Goal: Task Accomplishment & Management: Manage account settings

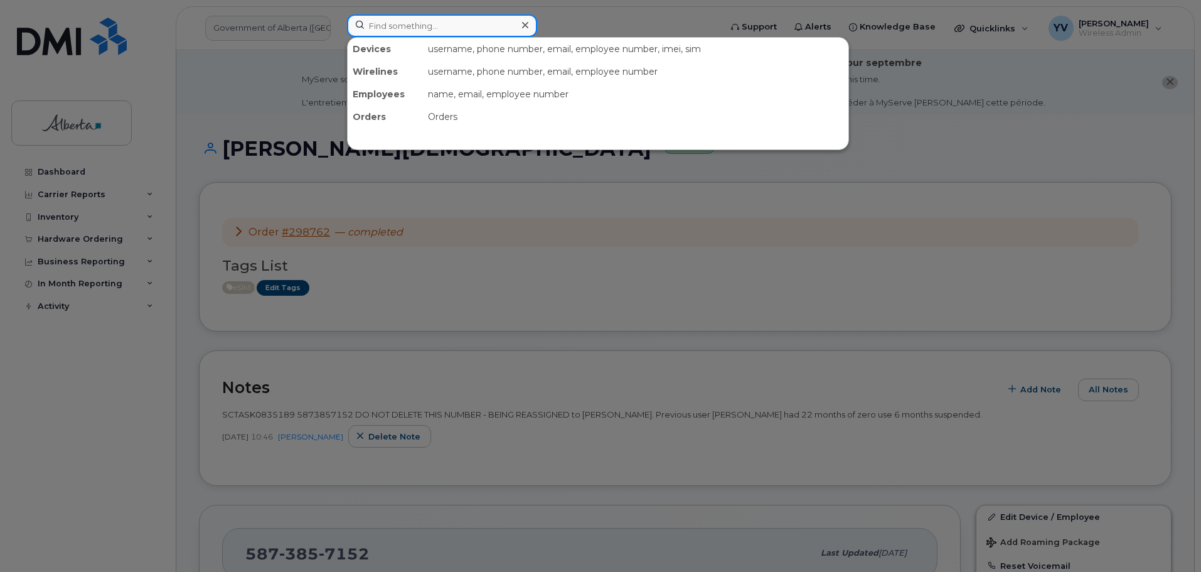
click at [385, 26] on input at bounding box center [442, 25] width 190 height 23
paste input "5875458975"
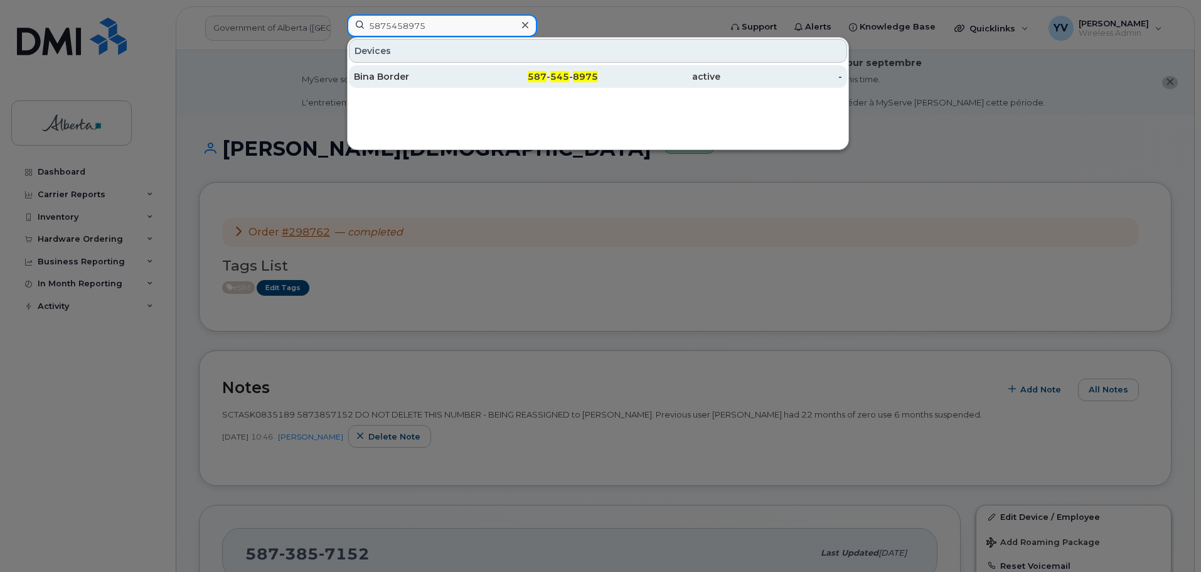
type input "5875458975"
click at [574, 70] on div "587 - 545 - 8975" at bounding box center [537, 76] width 122 height 23
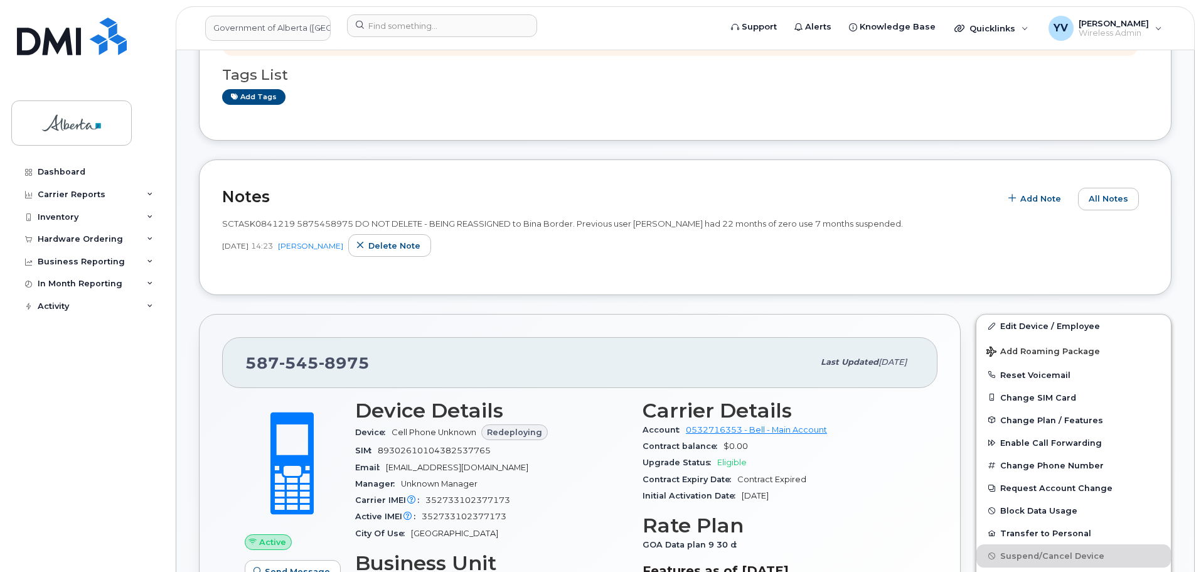
scroll to position [368, 0]
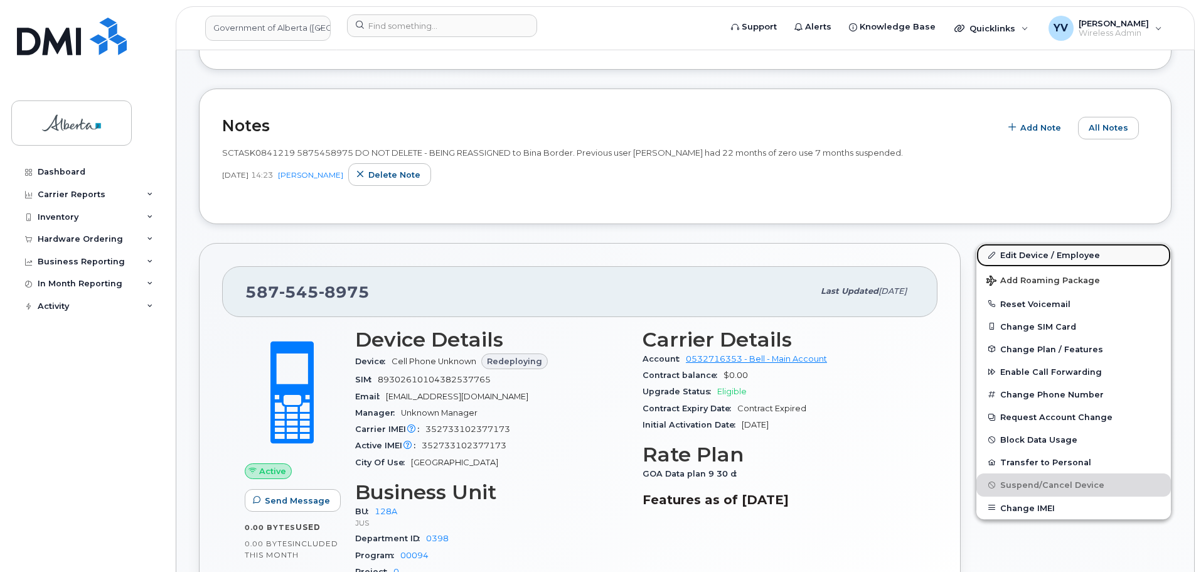
click at [1018, 249] on link "Edit Device / Employee" at bounding box center [1074, 255] width 195 height 23
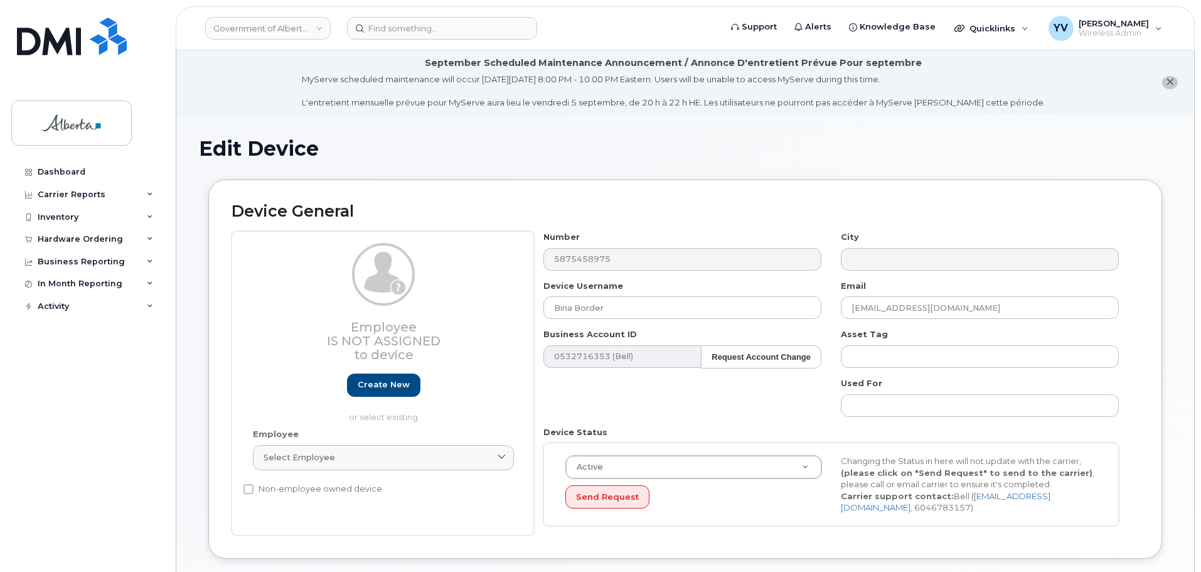
select select "4120330"
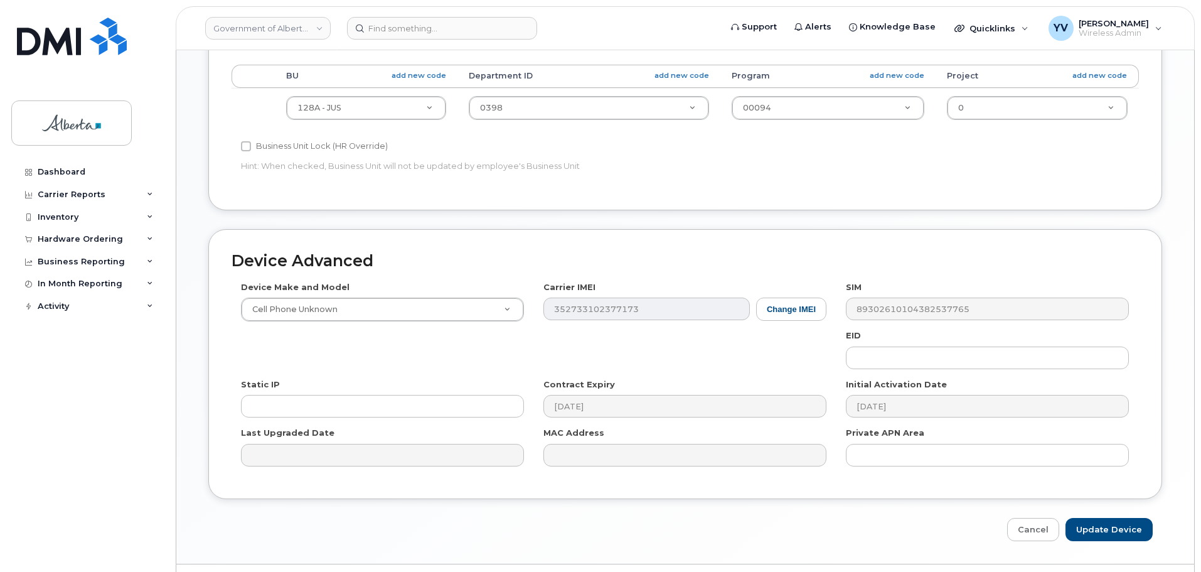
scroll to position [596, 0]
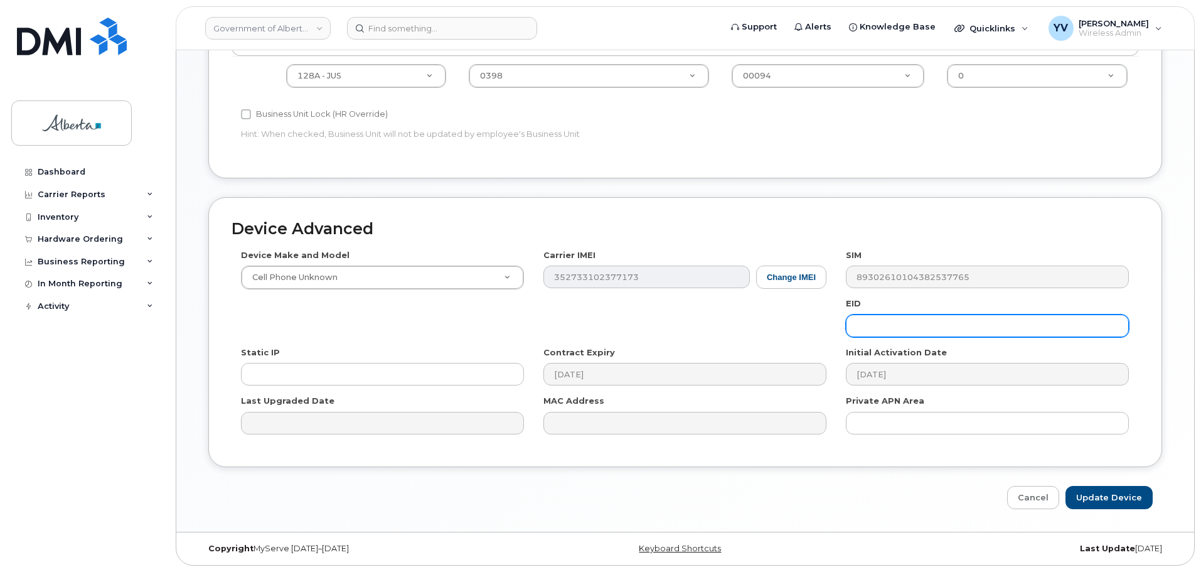
click at [871, 324] on input "text" at bounding box center [987, 325] width 283 height 23
paste input "89043052010008887025010584211785"
click at [871, 324] on input "89043052010008887025010584211785" at bounding box center [987, 325] width 283 height 23
type input "89043052010008887025010584211785"
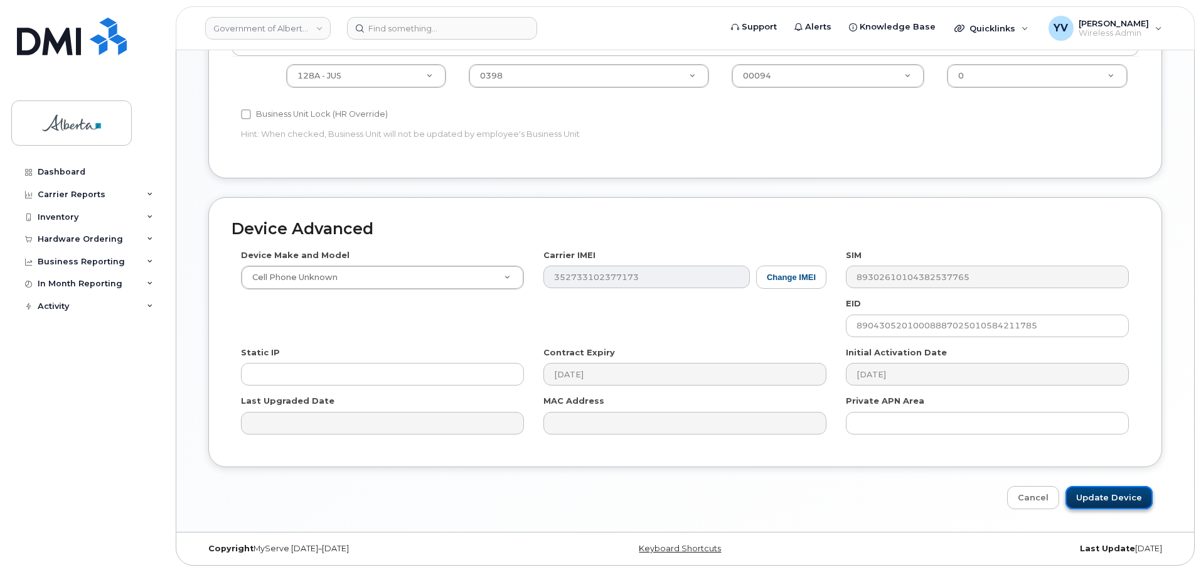
click at [1115, 492] on input "Update Device" at bounding box center [1109, 497] width 87 height 23
type input "Saving..."
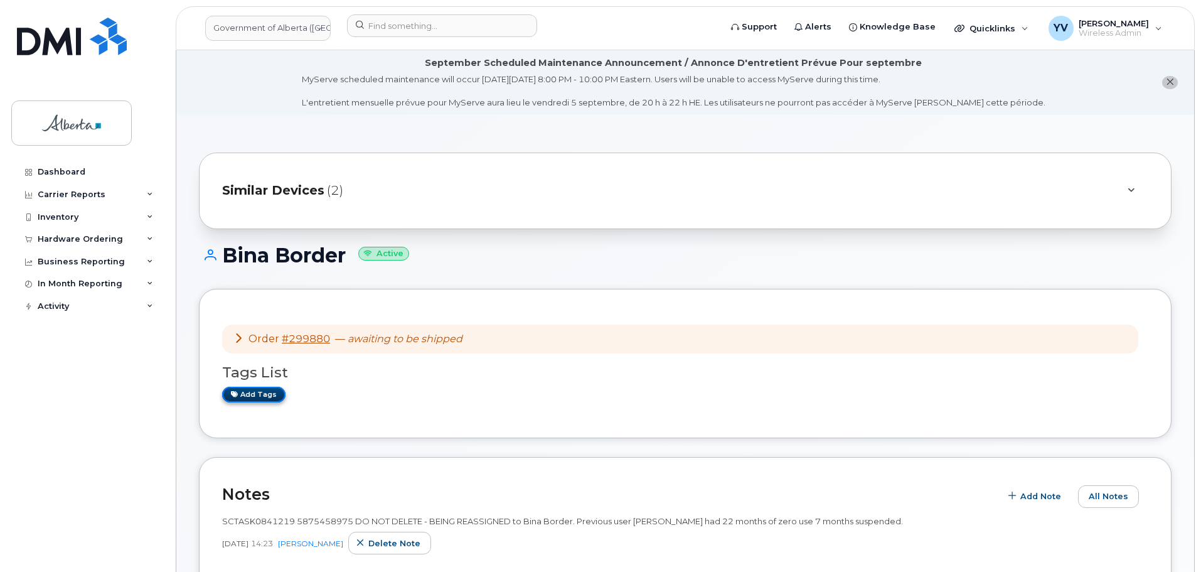
click at [249, 394] on link "Add tags" at bounding box center [253, 395] width 63 height 16
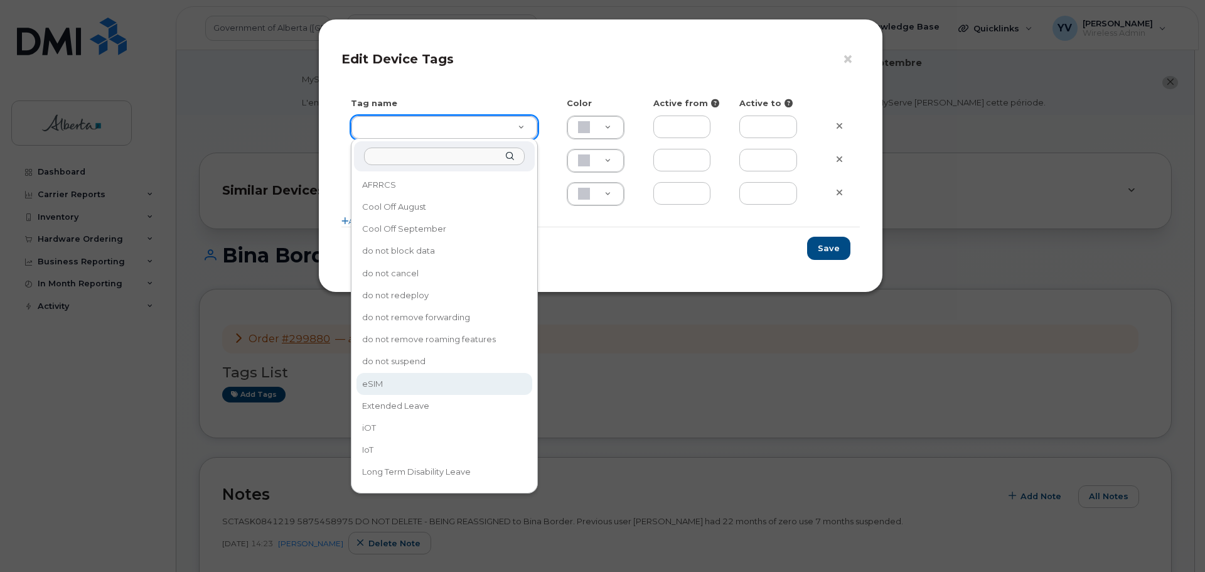
type input "eSIM"
type input "D6CDC1"
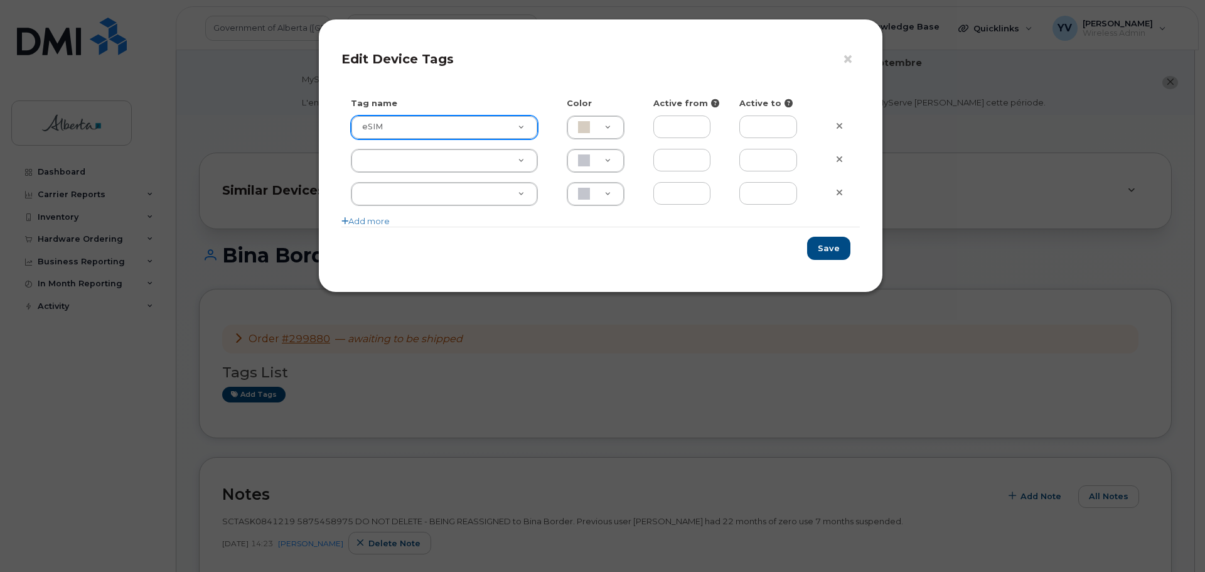
click at [373, 382] on div "× Edit Device Tags Tag name Color Active from Active to eSIM eSIM D6CDC1 Add mo…" at bounding box center [602, 286] width 1205 height 572
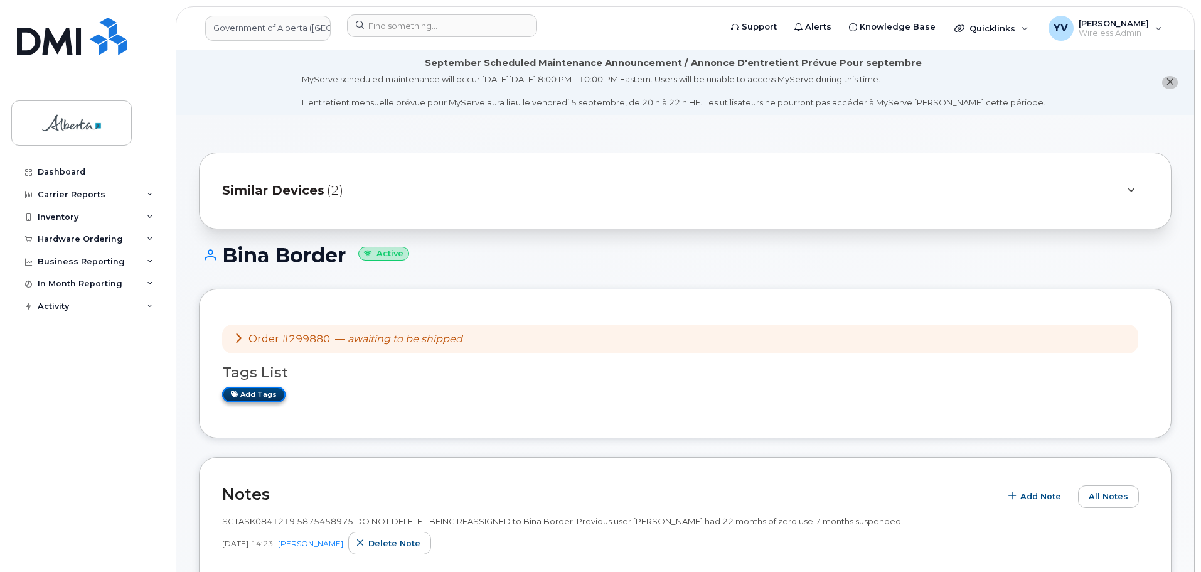
click at [249, 392] on link "Add tags" at bounding box center [253, 395] width 63 height 16
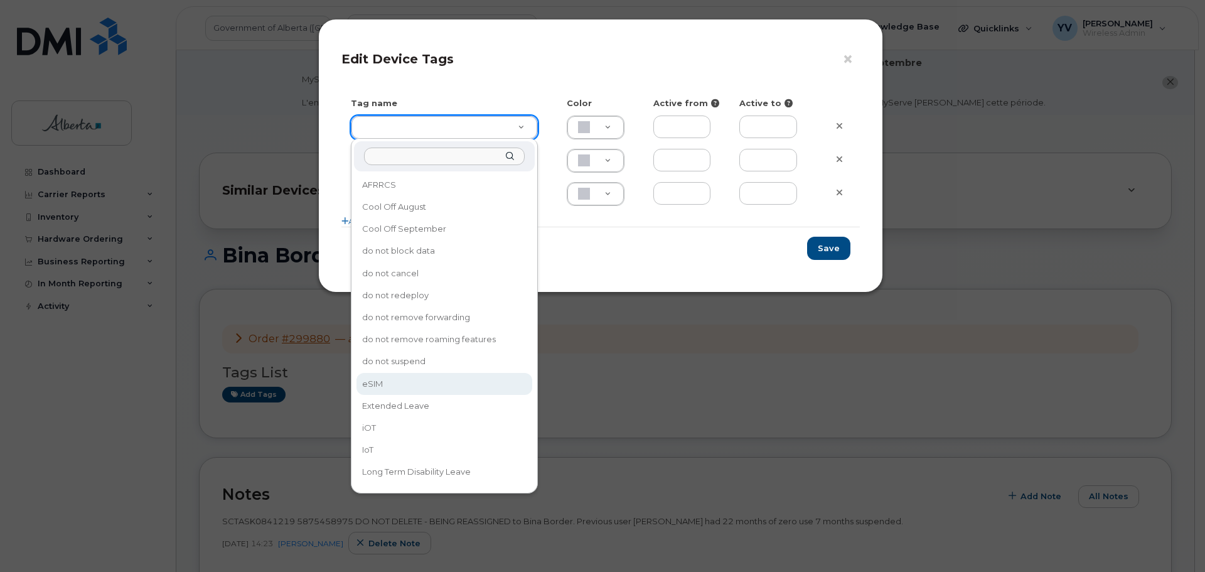
type input "eSIM"
type input "D6CDC1"
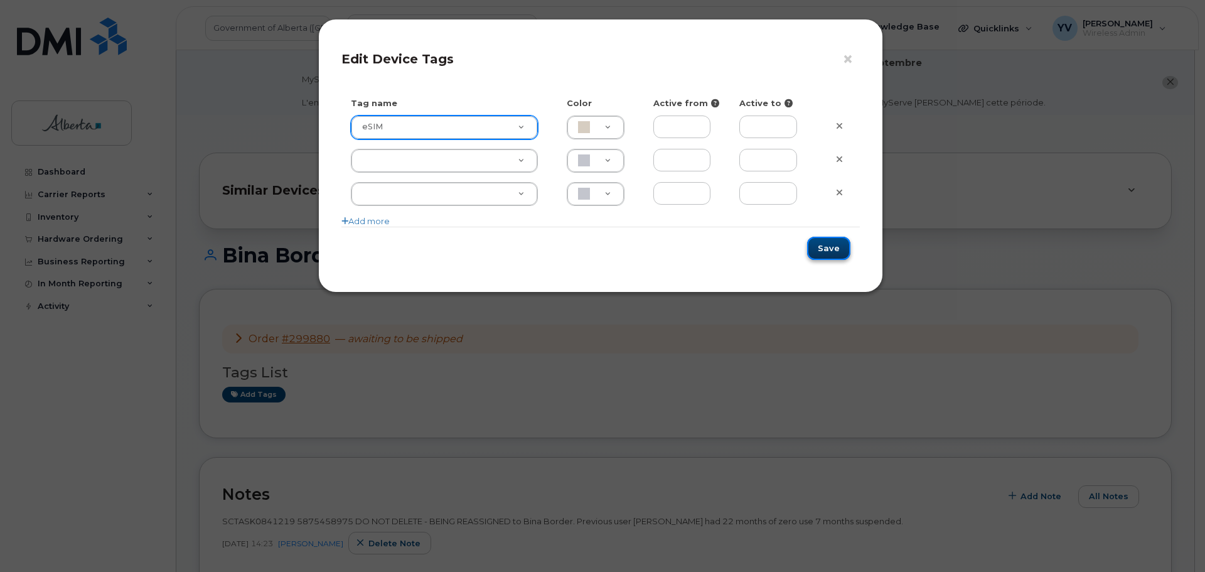
click at [830, 245] on button "Save" at bounding box center [828, 248] width 43 height 23
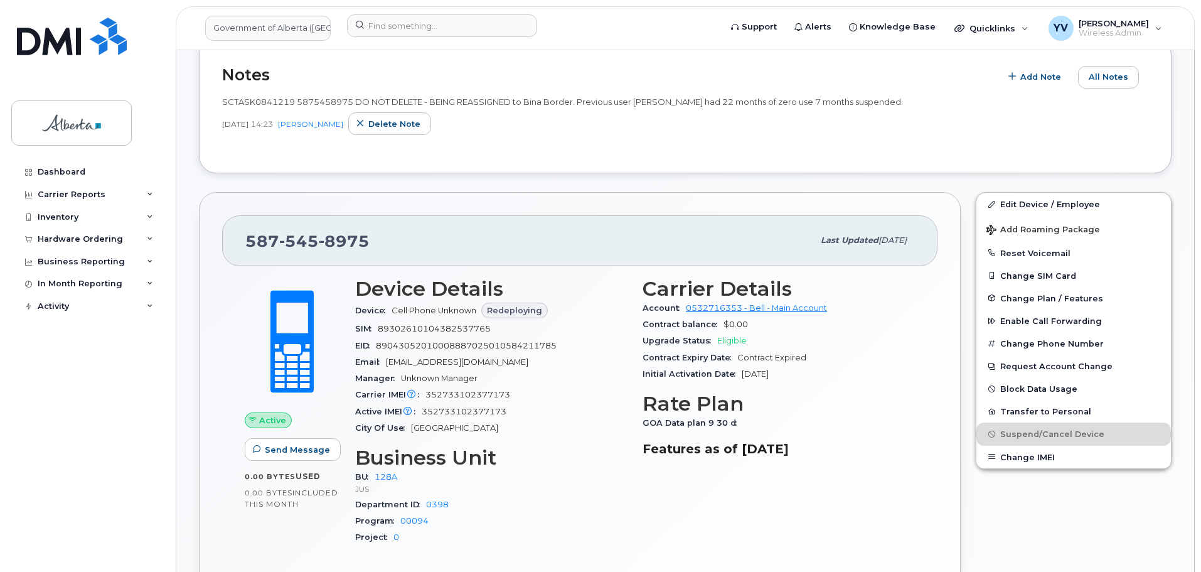
scroll to position [422, 0]
